Goal: Complete application form

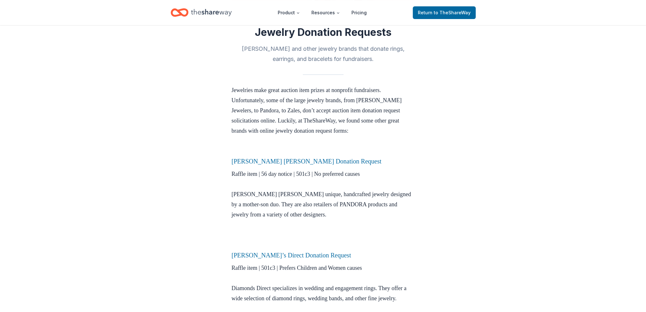
scroll to position [64, 0]
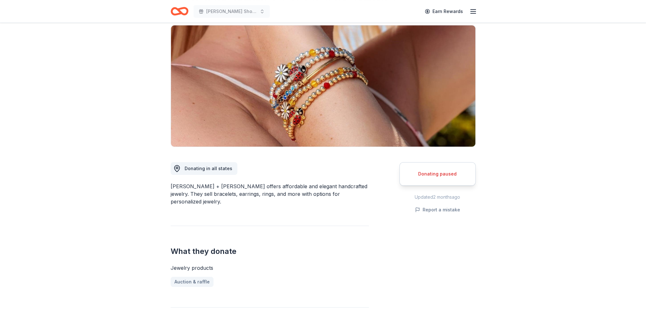
scroll to position [32, 0]
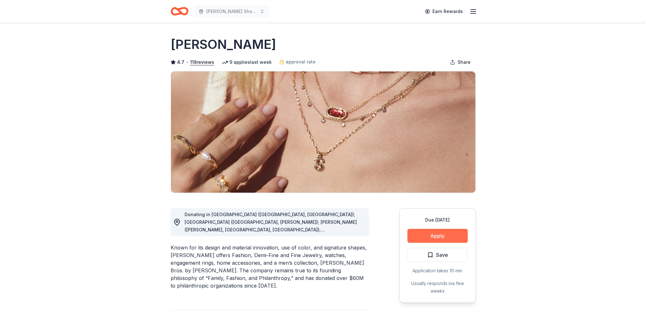
click at [439, 235] on button "Apply" at bounding box center [438, 236] width 60 height 14
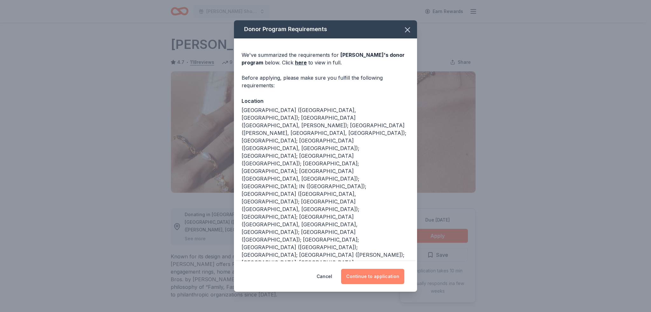
click at [377, 278] on button "Continue to application" at bounding box center [372, 276] width 63 height 15
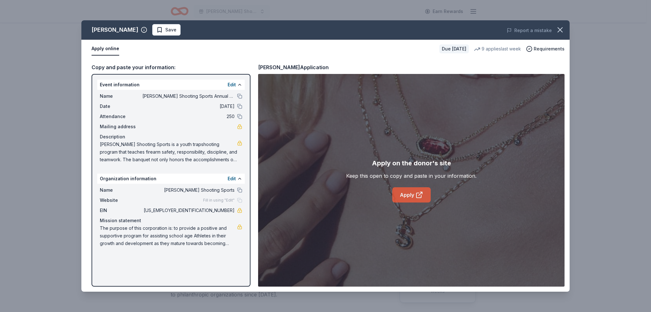
click at [430, 193] on link "Apply" at bounding box center [411, 195] width 38 height 15
